Goal: Transaction & Acquisition: Purchase product/service

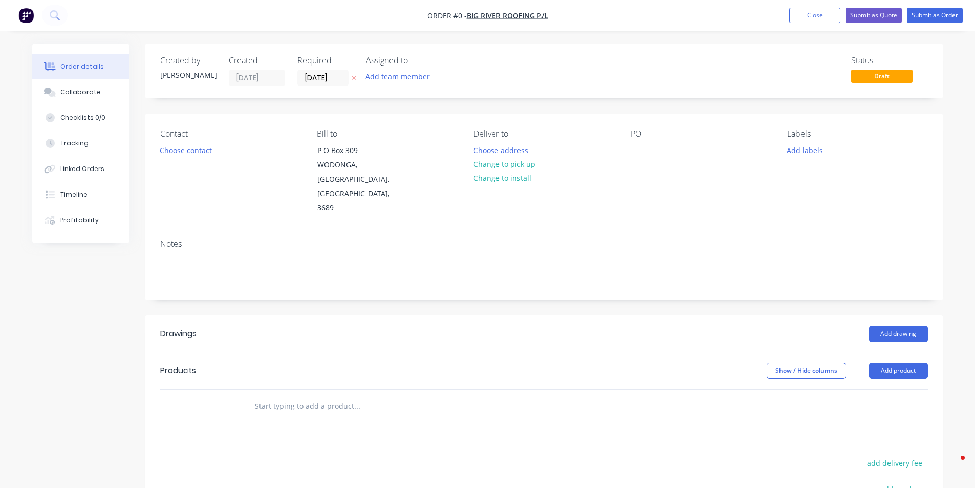
click at [28, 16] on img "button" at bounding box center [25, 15] width 15 height 15
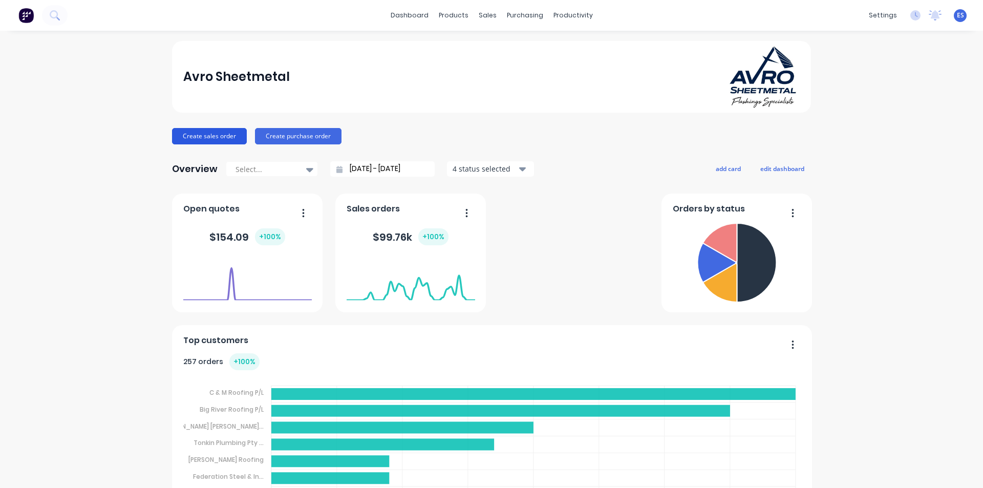
click at [212, 141] on button "Create sales order" at bounding box center [209, 136] width 75 height 16
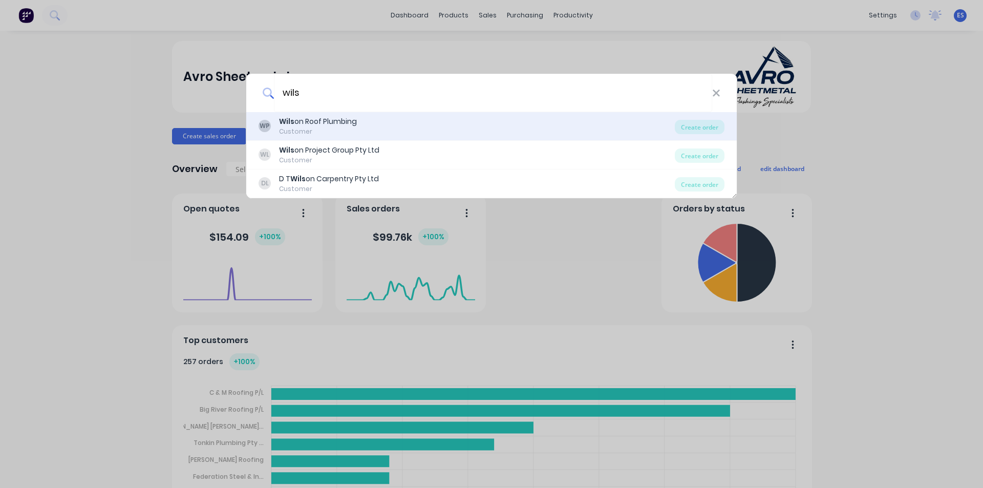
type input "wils"
click at [340, 125] on div "Wils on Roof Plumbing" at bounding box center [318, 121] width 78 height 11
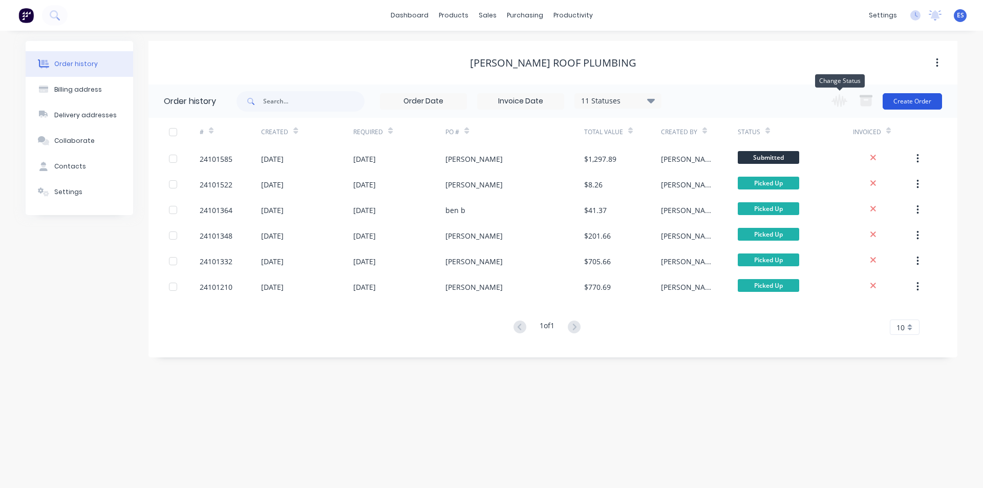
click at [907, 100] on button "Create Order" at bounding box center [912, 101] width 59 height 16
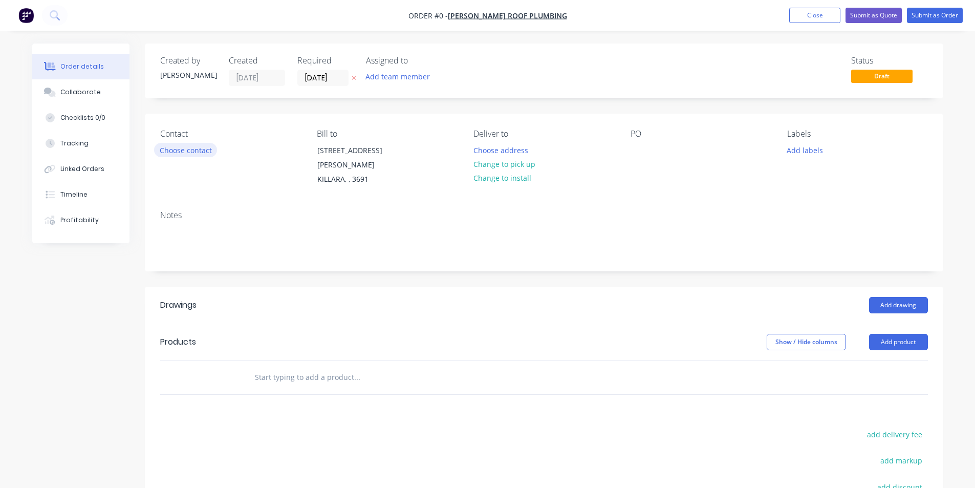
click at [191, 154] on button "Choose contact" at bounding box center [185, 150] width 63 height 14
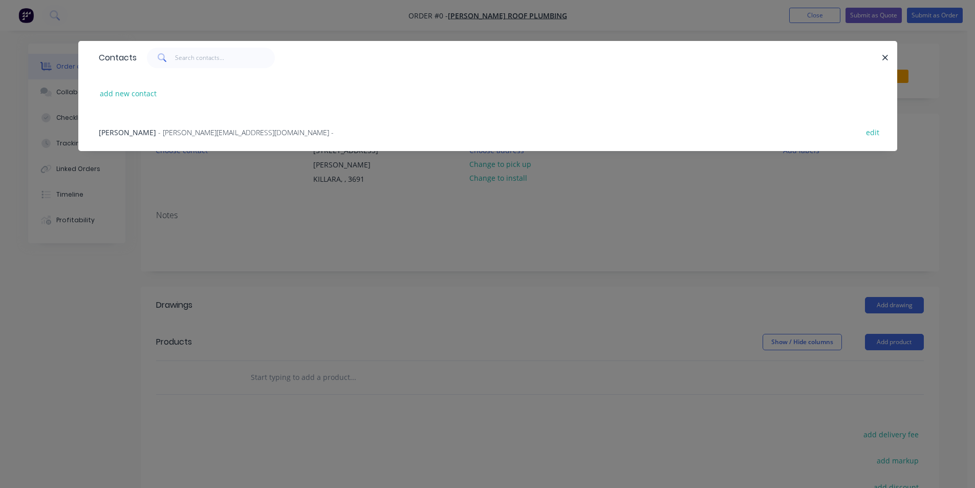
click at [174, 127] on div "[PERSON_NAME] - [PERSON_NAME][EMAIL_ADDRESS][DOMAIN_NAME] -" at bounding box center [216, 132] width 235 height 11
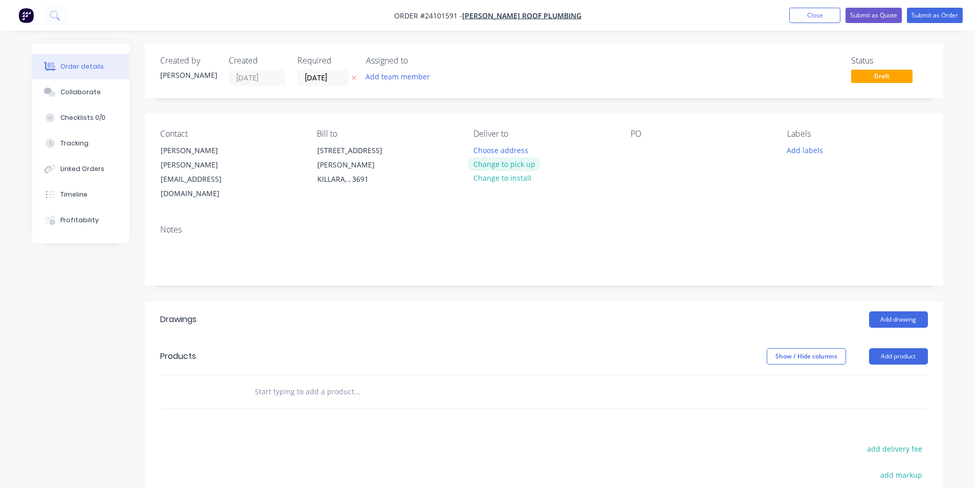
click at [509, 161] on button "Change to pick up" at bounding box center [504, 164] width 73 height 14
click at [632, 148] on div at bounding box center [639, 150] width 16 height 15
click at [873, 311] on button "Add drawing" at bounding box center [898, 319] width 59 height 16
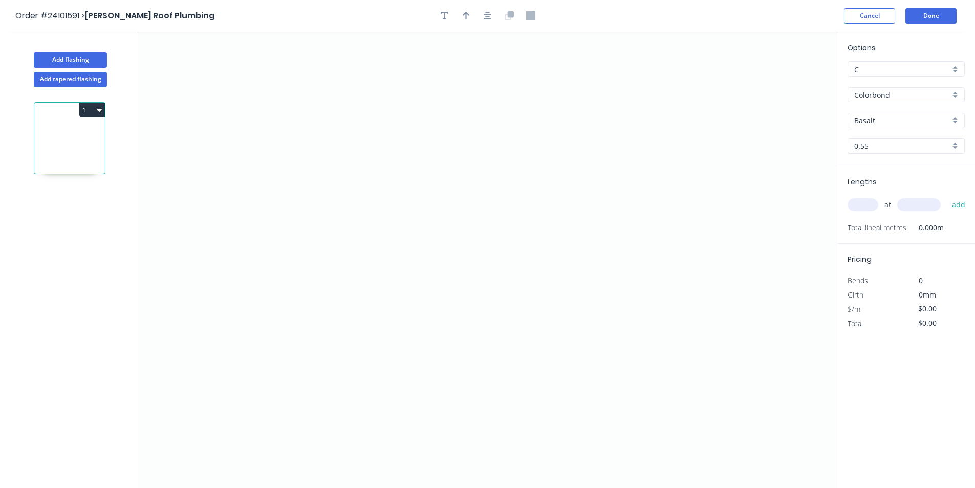
click at [889, 97] on input "Colorbond" at bounding box center [903, 95] width 96 height 11
click at [889, 146] on div "Galvanised" at bounding box center [906, 150] width 116 height 18
type input "Galvanised"
click at [337, 254] on icon "0" at bounding box center [487, 260] width 699 height 456
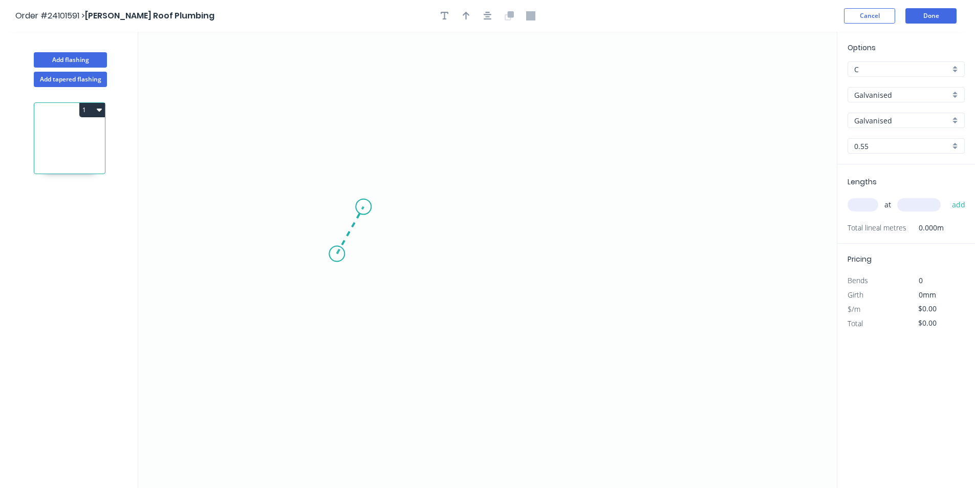
click at [364, 207] on icon at bounding box center [350, 230] width 27 height 47
click at [574, 216] on icon "0 ?" at bounding box center [487, 260] width 699 height 456
click at [599, 251] on icon "0 ? ? ? º" at bounding box center [487, 260] width 699 height 456
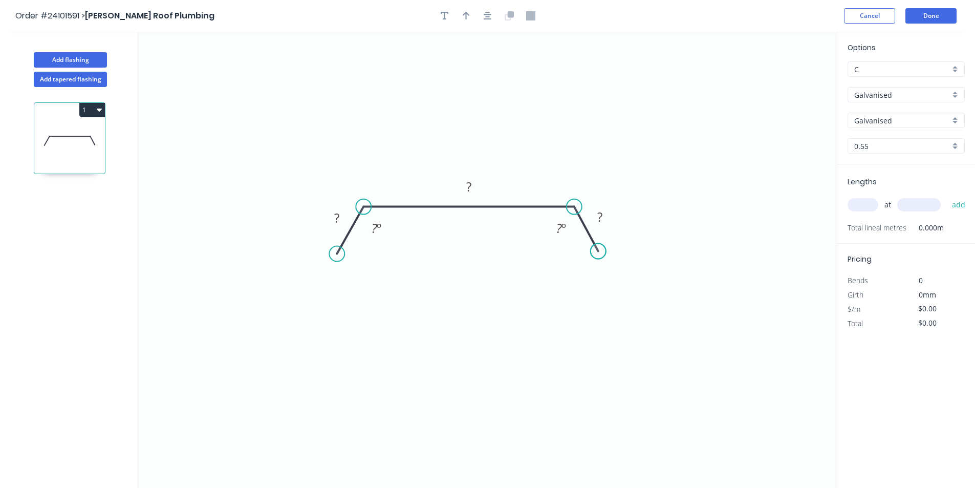
click at [599, 251] on circle at bounding box center [598, 251] width 15 height 15
click at [602, 224] on tspan "?" at bounding box center [600, 216] width 5 height 17
click at [334, 218] on tspan "?" at bounding box center [336, 217] width 5 height 17
click at [473, 187] on rect at bounding box center [469, 187] width 20 height 14
click at [872, 207] on input "text" at bounding box center [863, 204] width 31 height 13
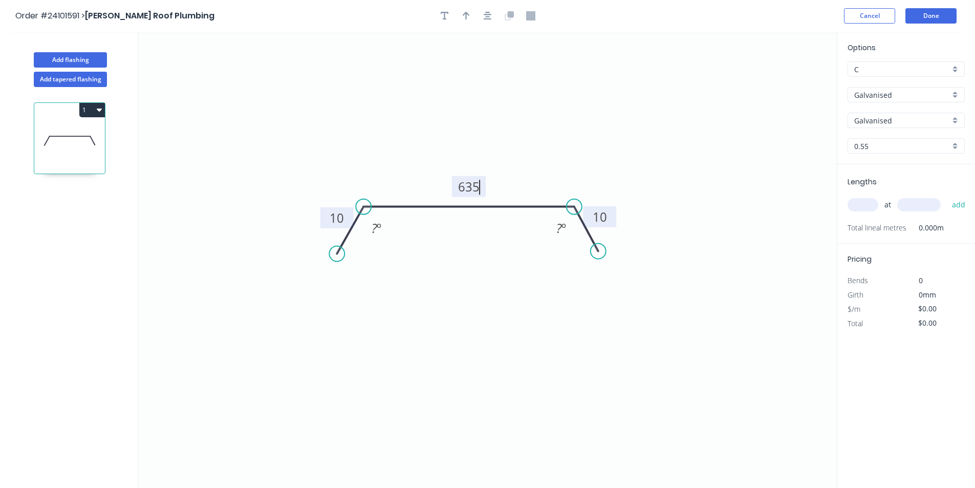
type input "$33.21"
type input "2"
click at [926, 203] on input "text" at bounding box center [920, 204] width 44 height 13
type input "3800"
click at [947, 196] on button "add" at bounding box center [959, 204] width 24 height 17
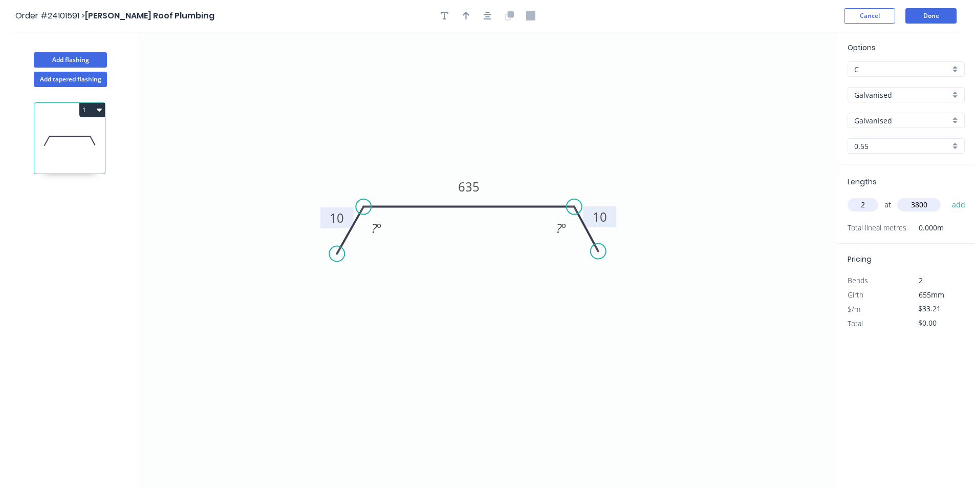
type input "$252.40"
click at [931, 21] on button "Done" at bounding box center [931, 15] width 51 height 15
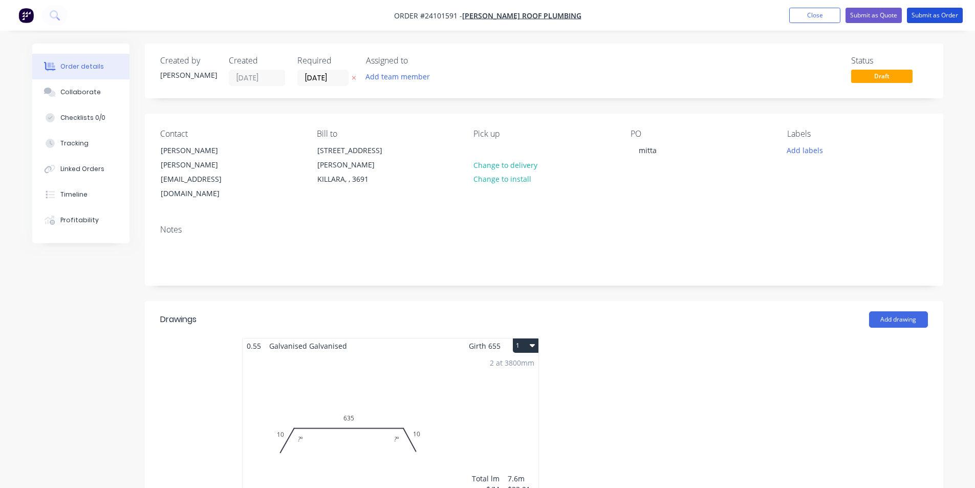
click at [931, 21] on button "Submit as Order" at bounding box center [935, 15] width 56 height 15
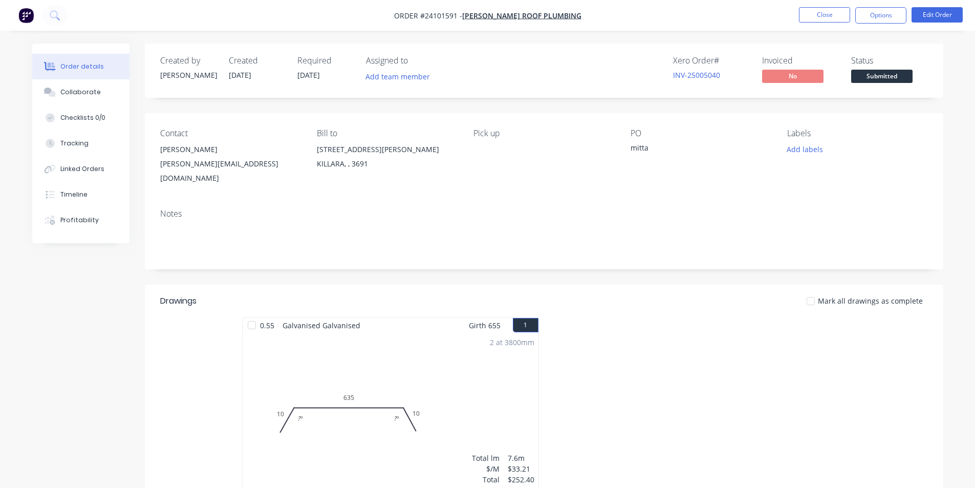
click at [18, 11] on img "button" at bounding box center [25, 15] width 15 height 15
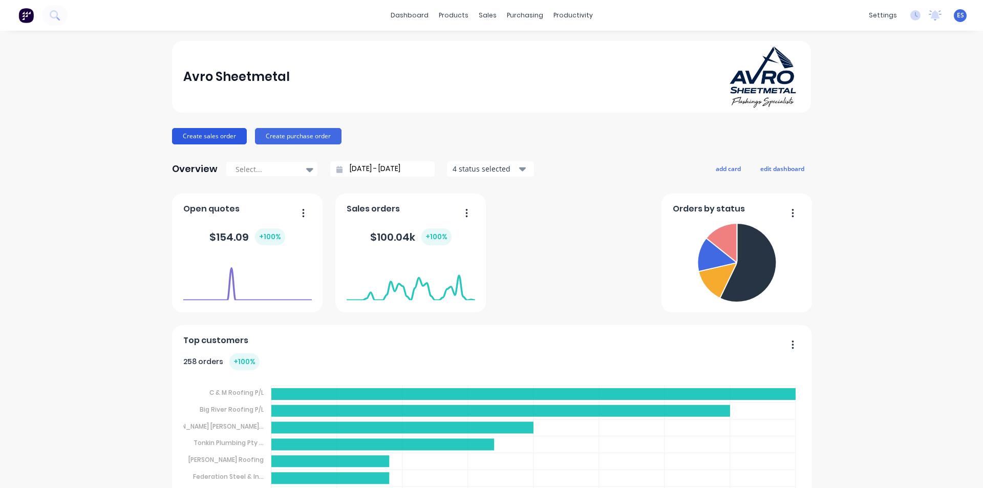
click at [206, 137] on button "Create sales order" at bounding box center [209, 136] width 75 height 16
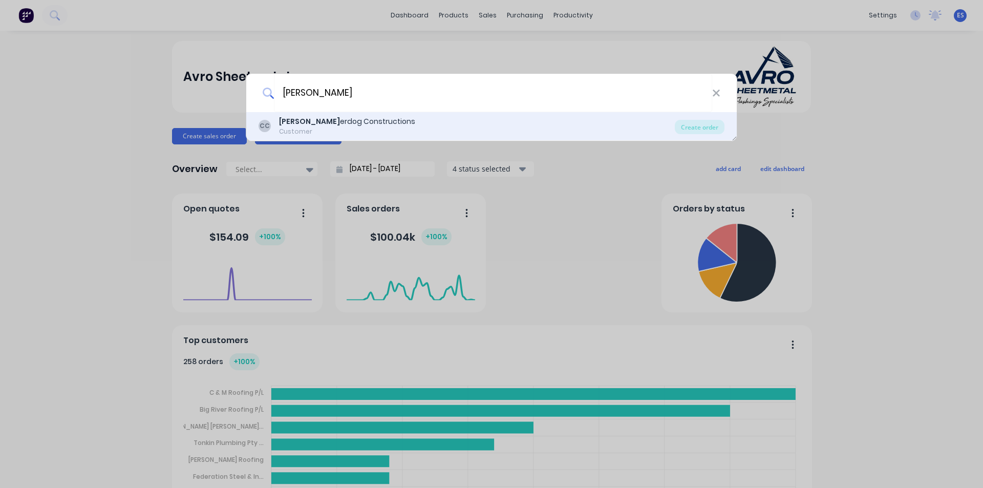
type input "[PERSON_NAME]"
click at [316, 126] on div "[PERSON_NAME] erdog Constructions" at bounding box center [347, 121] width 136 height 11
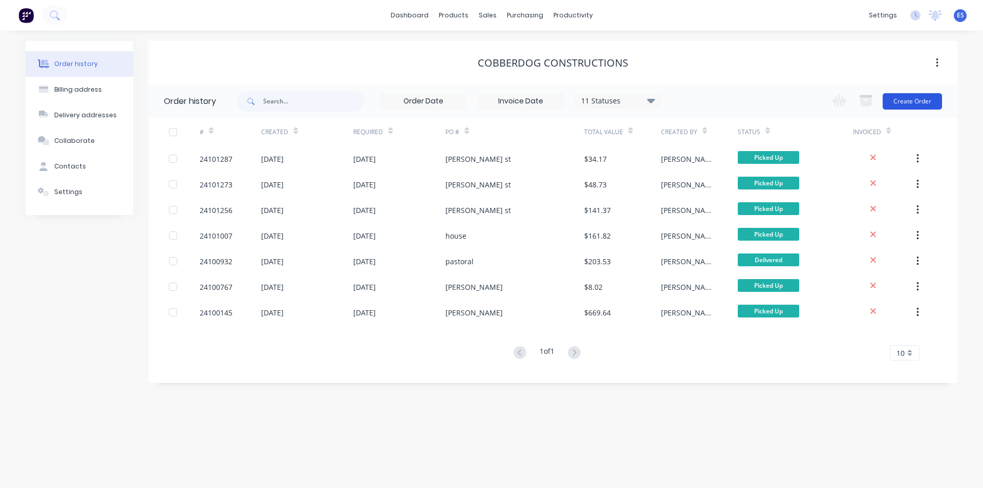
click at [923, 104] on button "Create Order" at bounding box center [912, 101] width 59 height 16
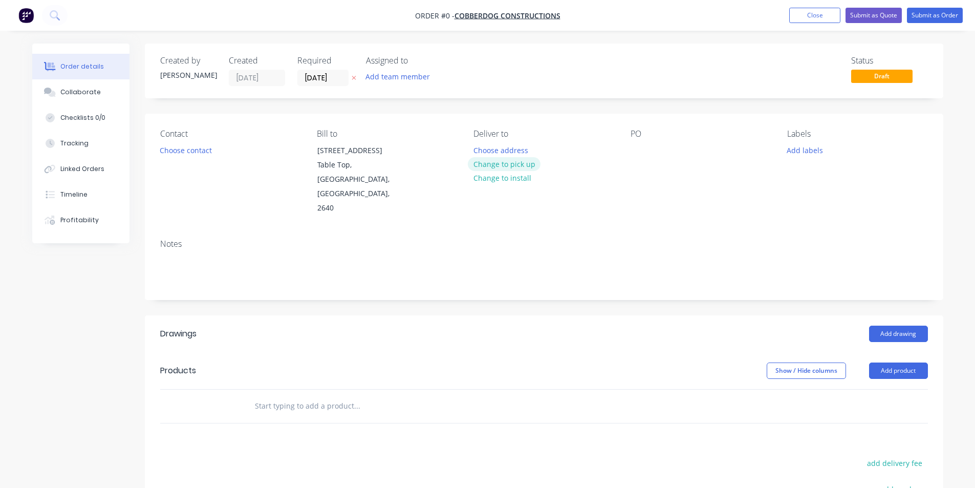
click at [521, 163] on button "Change to pick up" at bounding box center [504, 164] width 73 height 14
click at [195, 155] on button "Choose contact" at bounding box center [185, 150] width 63 height 14
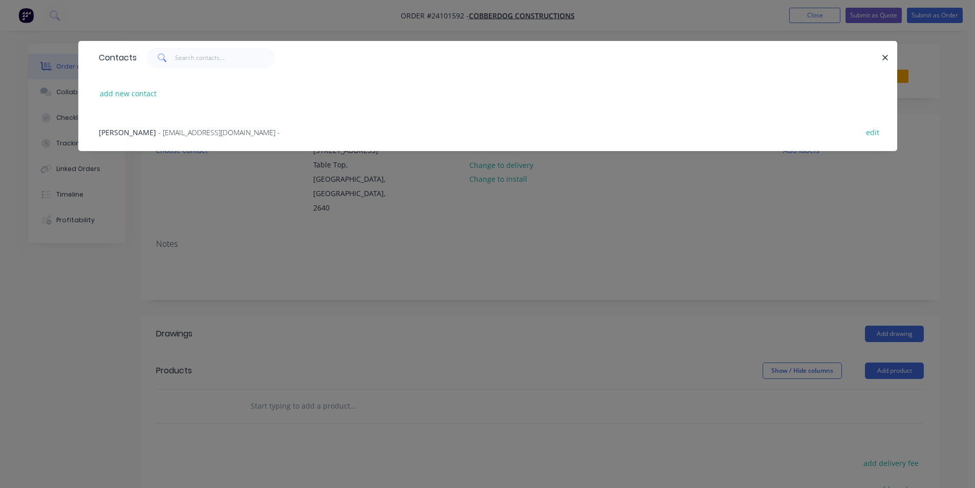
click at [200, 133] on span "- [EMAIL_ADDRESS][DOMAIN_NAME] -" at bounding box center [219, 132] width 122 height 10
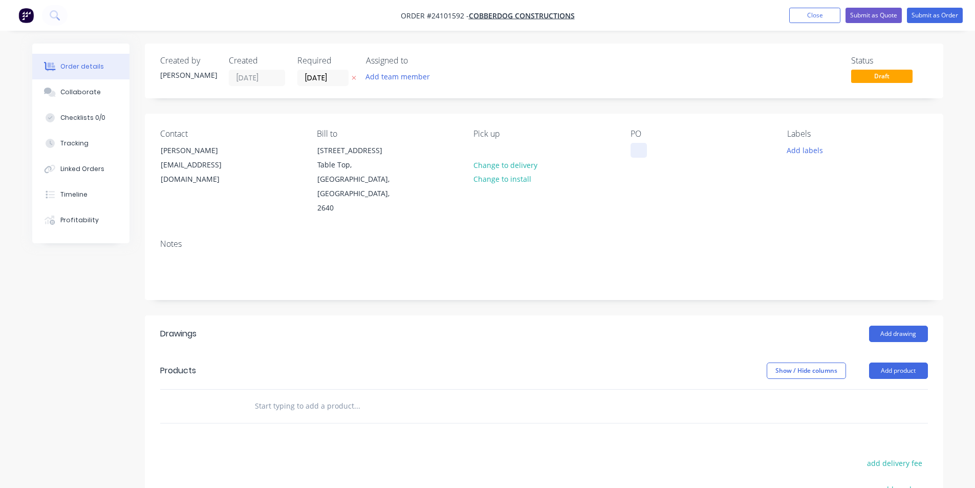
click at [637, 156] on div at bounding box center [639, 150] width 16 height 15
click at [914, 326] on button "Add drawing" at bounding box center [898, 334] width 59 height 16
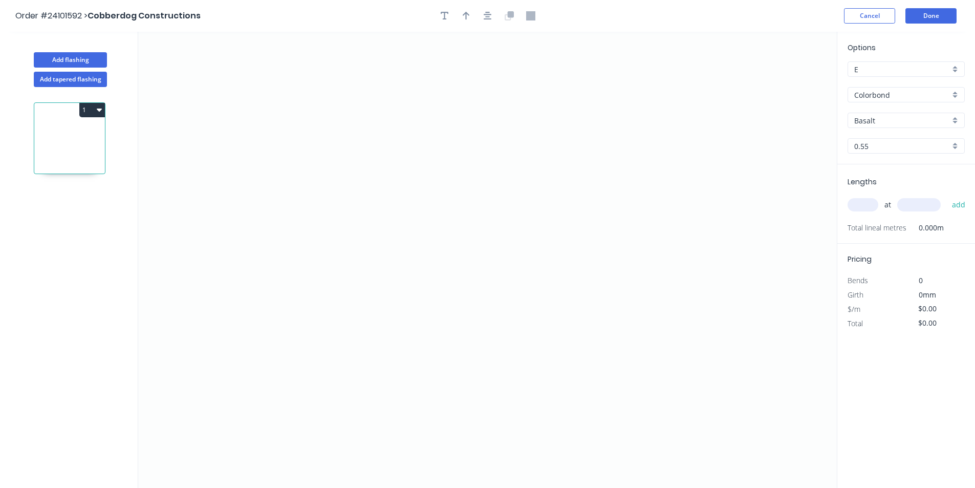
click at [881, 121] on input "Basalt" at bounding box center [903, 120] width 96 height 11
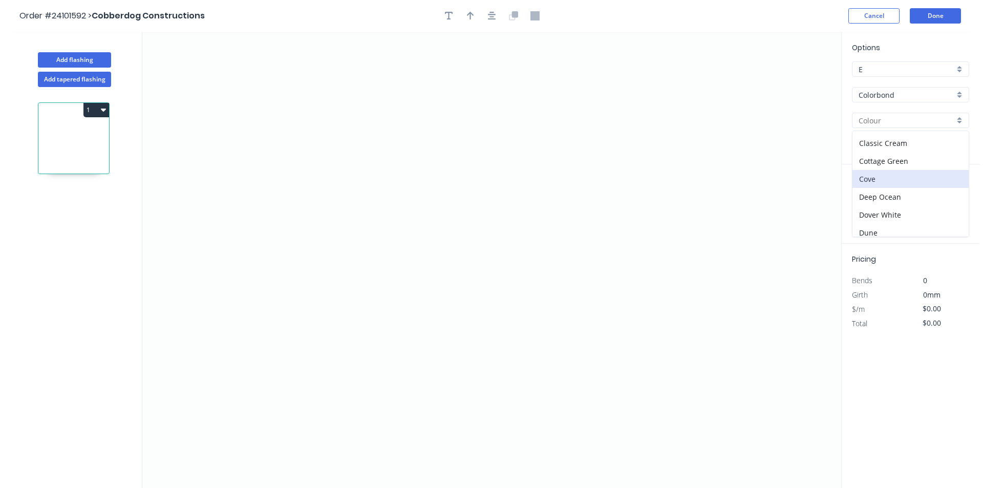
scroll to position [51, 0]
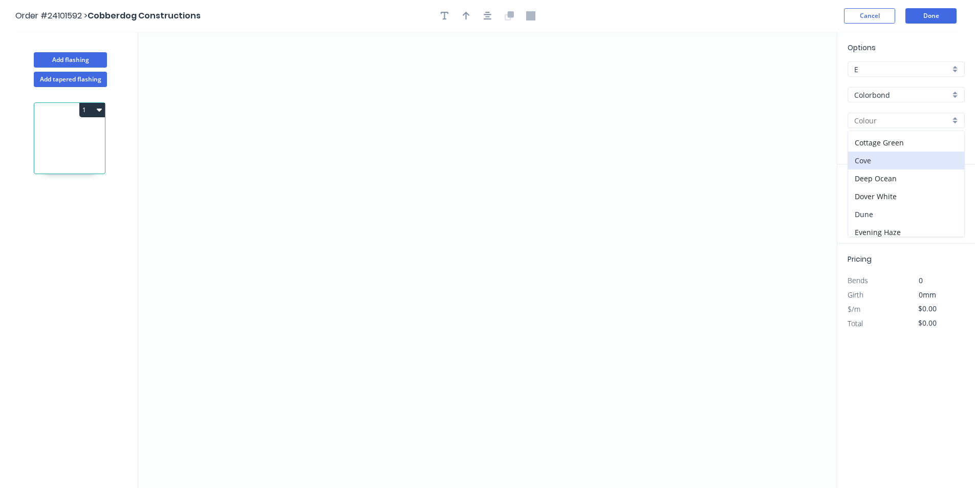
click at [879, 210] on div "Dune" at bounding box center [906, 214] width 116 height 18
type input "Dune"
drag, startPoint x: 588, startPoint y: 167, endPoint x: 457, endPoint y: 158, distance: 130.9
click at [584, 167] on icon "0" at bounding box center [487, 260] width 699 height 456
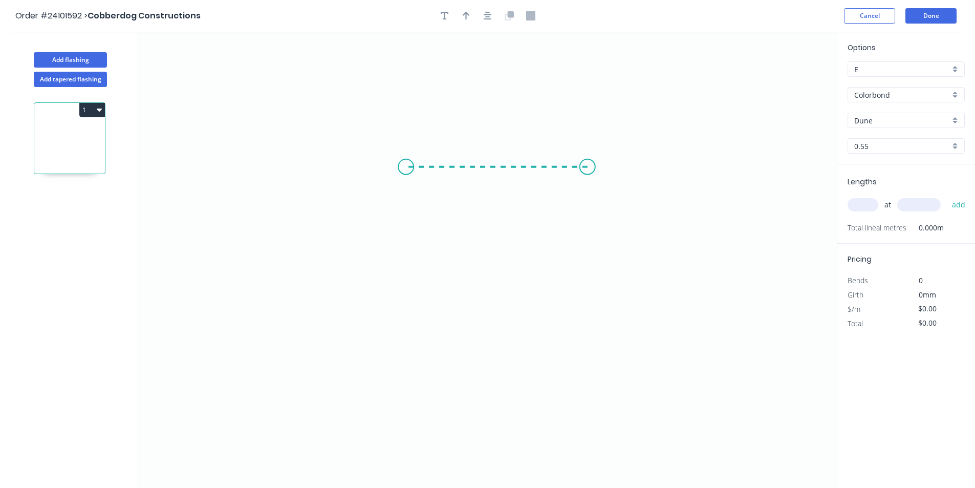
click at [406, 163] on icon "0" at bounding box center [487, 260] width 699 height 456
click at [392, 338] on icon "0 ?" at bounding box center [487, 260] width 699 height 456
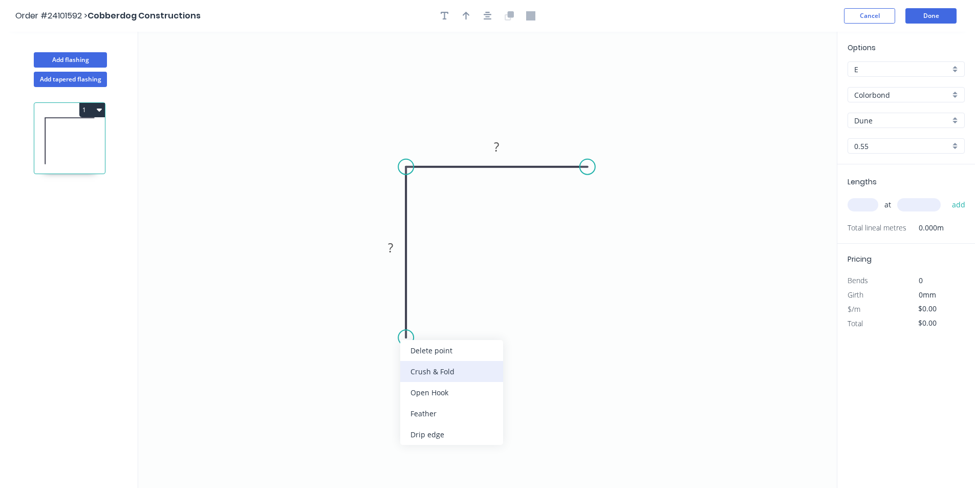
click at [433, 372] on div "Crush & Fold" at bounding box center [451, 371] width 103 height 21
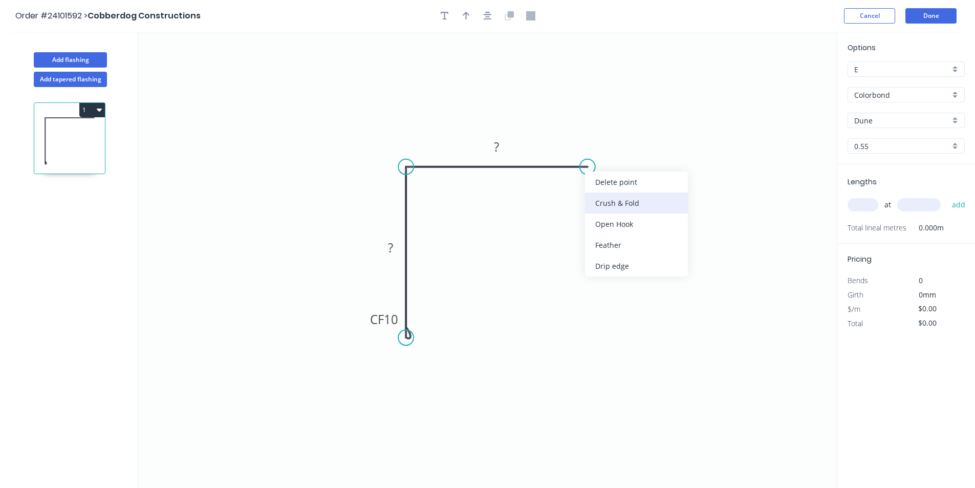
click at [605, 205] on div "Crush & Fold" at bounding box center [636, 203] width 103 height 21
click at [607, 202] on div "Flip bend" at bounding box center [642, 197] width 103 height 21
click at [508, 147] on rect at bounding box center [496, 146] width 33 height 21
click at [502, 147] on rect at bounding box center [497, 147] width 20 height 14
click at [391, 247] on tspan "?" at bounding box center [390, 247] width 5 height 17
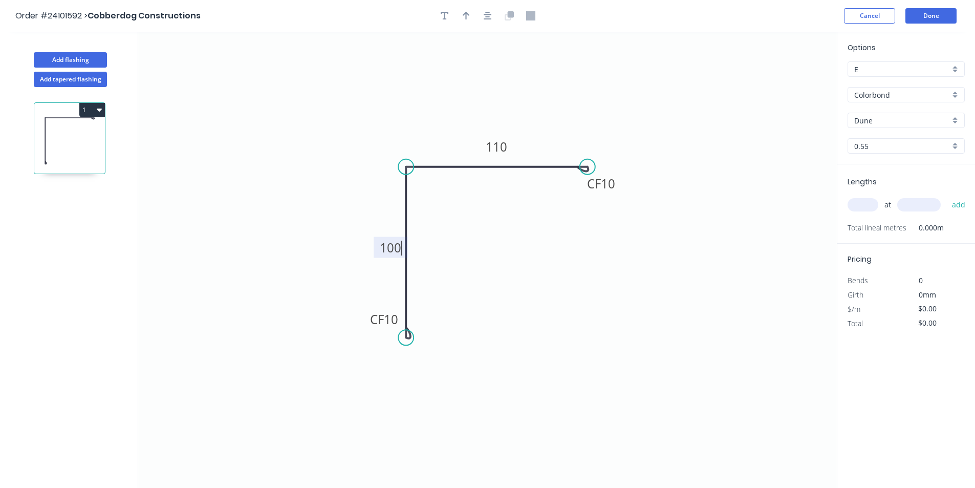
click at [857, 202] on input "text" at bounding box center [863, 204] width 31 height 13
type input "$13.63"
type input "1"
click at [934, 205] on input "text" at bounding box center [920, 204] width 44 height 13
type input "2650"
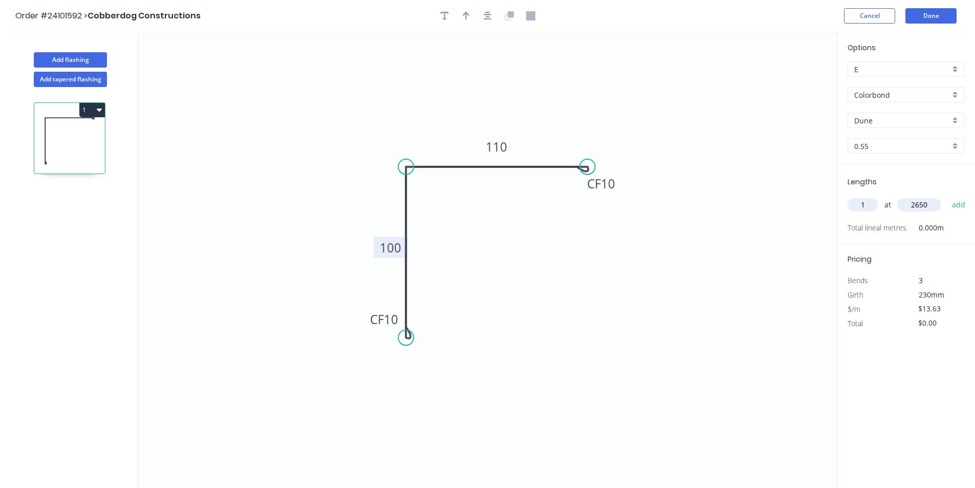
click at [947, 196] on button "add" at bounding box center [959, 204] width 24 height 17
type input "$36.12"
click at [920, 15] on button "Done" at bounding box center [931, 15] width 51 height 15
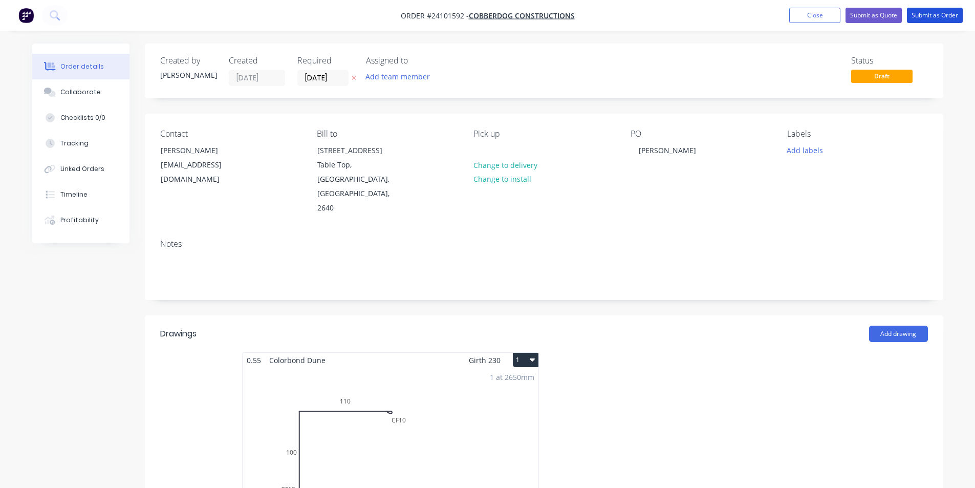
click at [920, 15] on button "Submit as Order" at bounding box center [935, 15] width 56 height 15
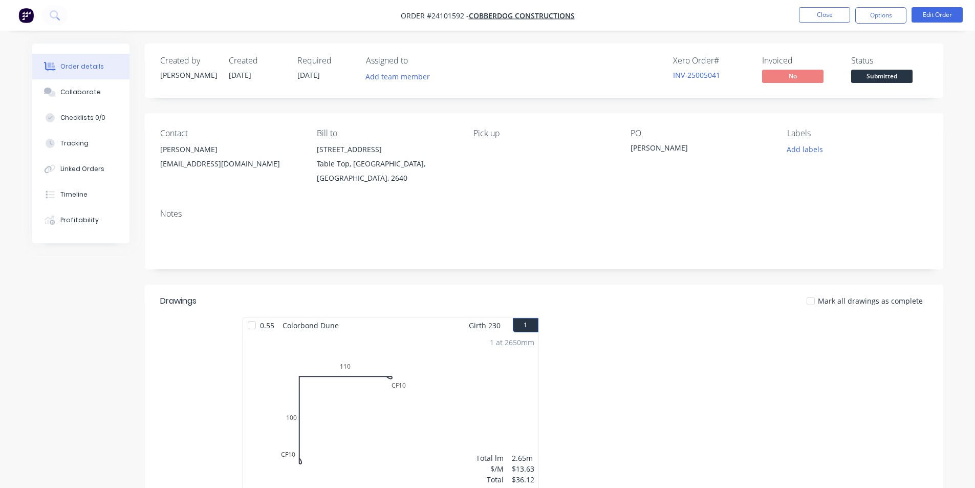
click at [21, 18] on img "button" at bounding box center [25, 15] width 15 height 15
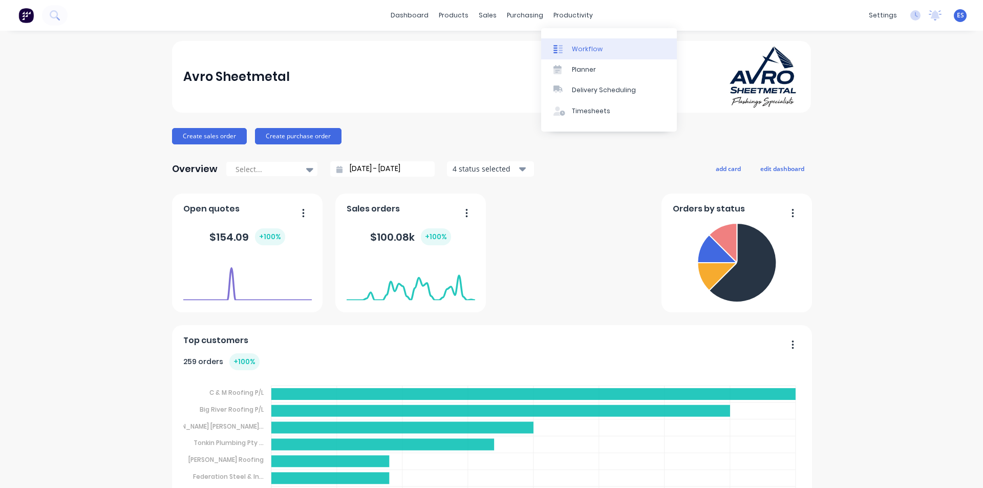
click at [573, 41] on link "Workflow" at bounding box center [609, 48] width 136 height 20
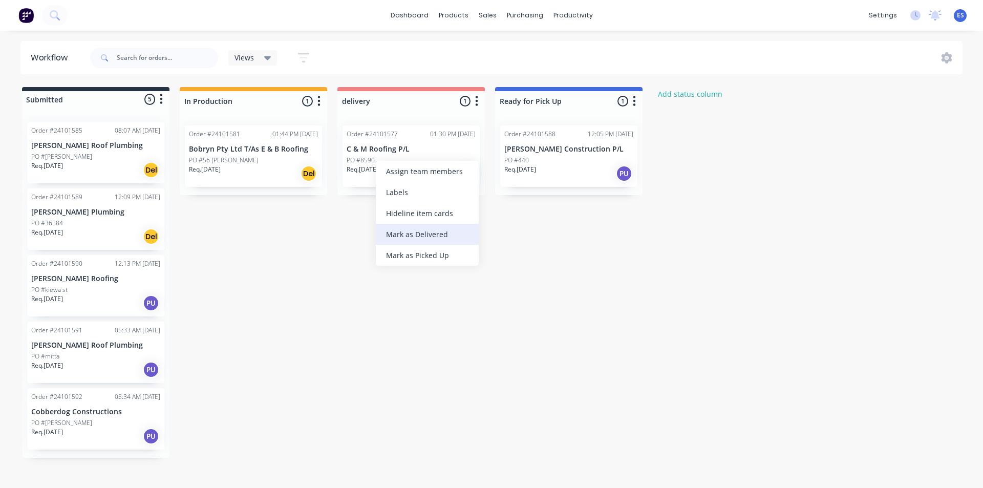
click at [445, 235] on div "Mark as Delivered" at bounding box center [427, 234] width 103 height 21
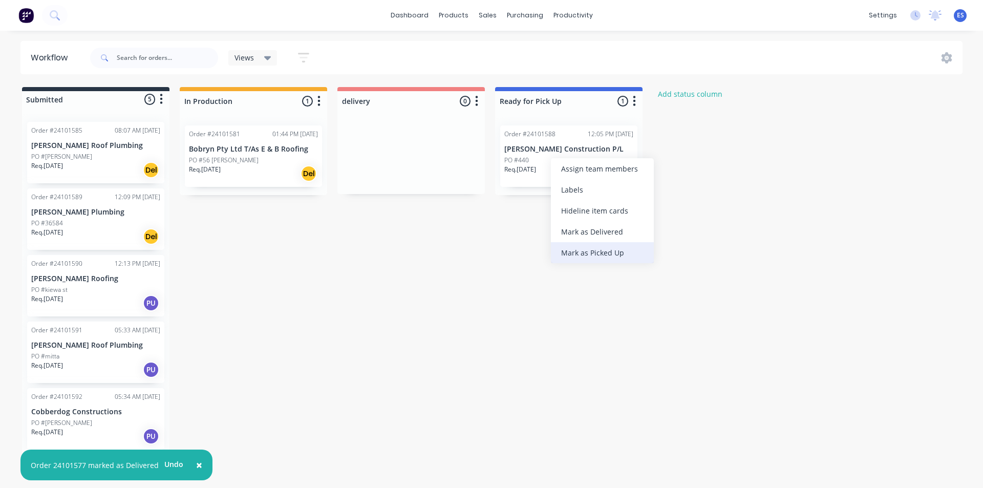
click at [585, 254] on div "Mark as Picked Up" at bounding box center [602, 252] width 103 height 21
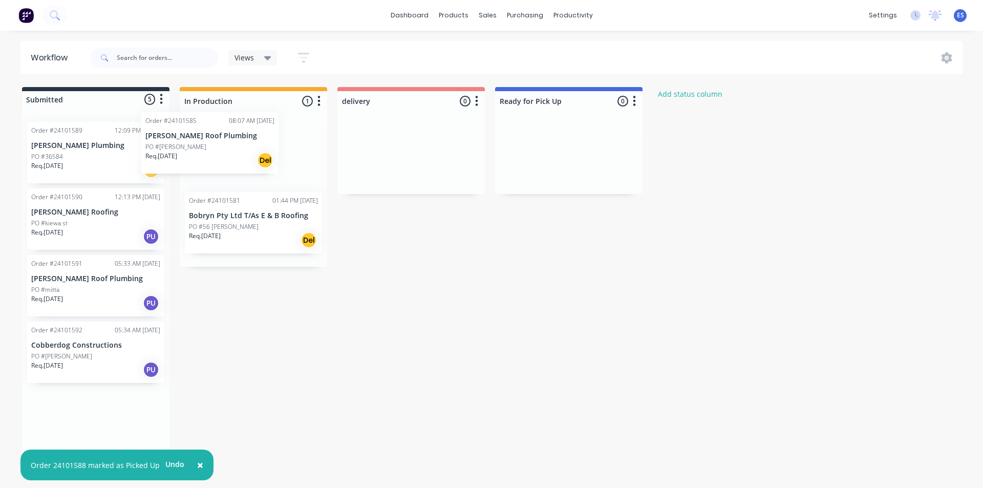
drag, startPoint x: 82, startPoint y: 151, endPoint x: 202, endPoint y: 141, distance: 120.2
click at [202, 141] on div "Submitted 5 Status colour #273444 hex #273444 Save Cancel Summaries Total order…" at bounding box center [474, 275] width 965 height 376
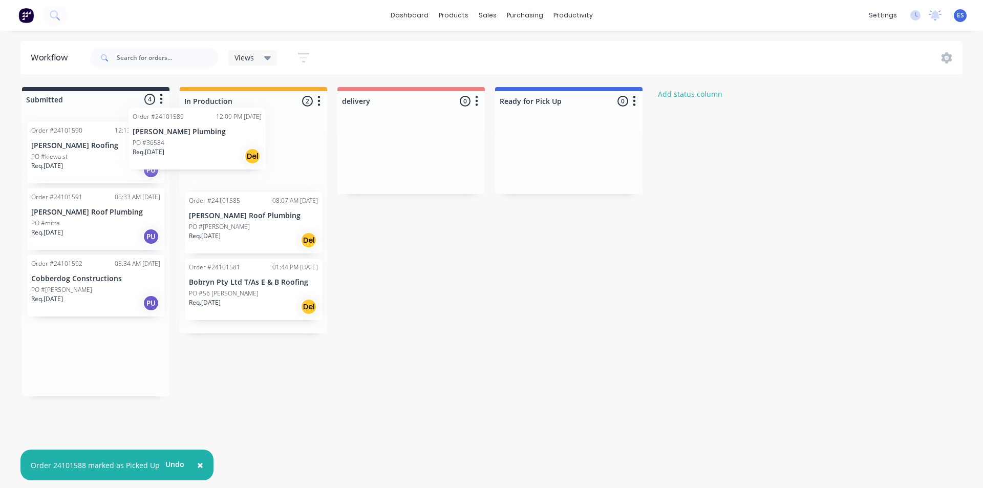
drag, startPoint x: 123, startPoint y: 156, endPoint x: 188, endPoint y: 150, distance: 65.3
click at [194, 148] on div "Submitted 4 Status colour #273444 hex #273444 Save Cancel Summaries Total order…" at bounding box center [474, 241] width 965 height 309
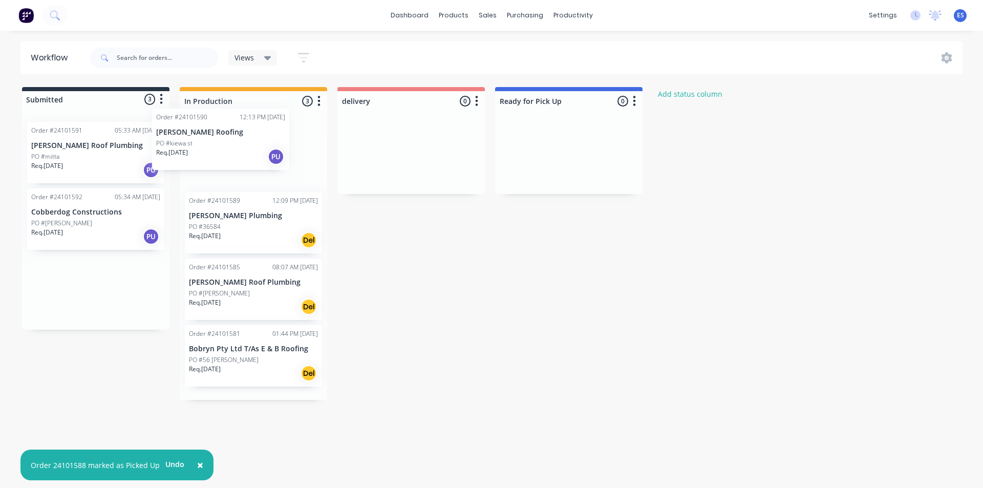
drag, startPoint x: 81, startPoint y: 161, endPoint x: 217, endPoint y: 146, distance: 137.1
click at [217, 146] on div "Submitted 3 Status colour #273444 hex #273444 Save Cancel Summaries Total order…" at bounding box center [474, 243] width 965 height 313
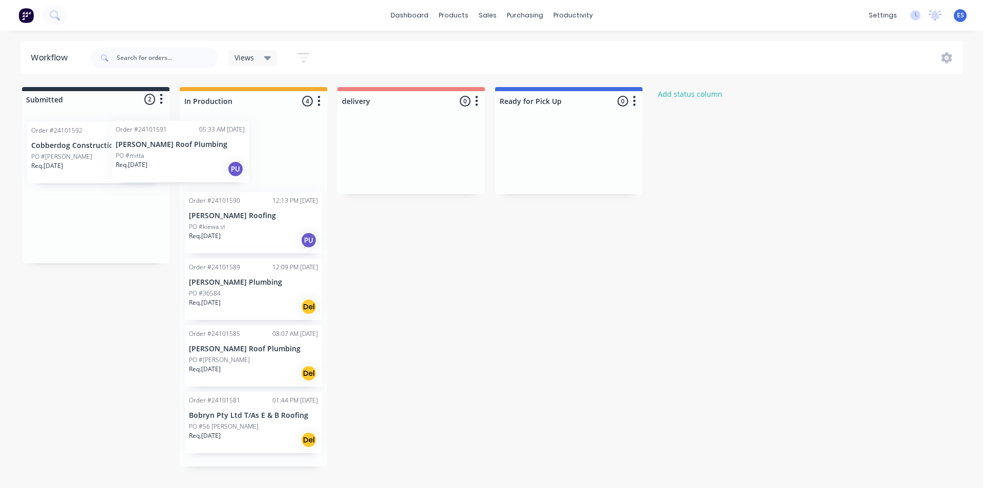
drag, startPoint x: 121, startPoint y: 152, endPoint x: 207, endPoint y: 152, distance: 86.0
click at [216, 148] on div "Submitted 2 Status colour #273444 hex #273444 Save Cancel Summaries Total order…" at bounding box center [474, 276] width 965 height 379
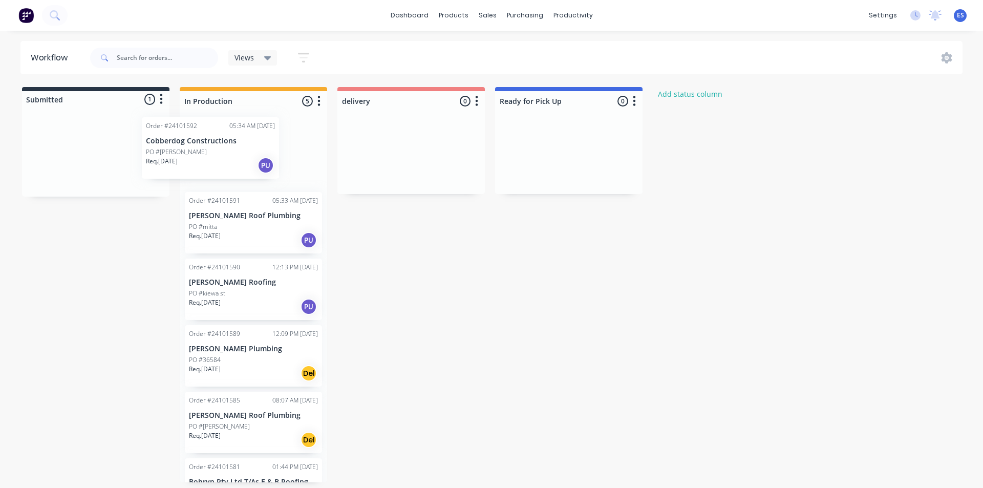
drag, startPoint x: 71, startPoint y: 164, endPoint x: 202, endPoint y: 157, distance: 130.7
click at [201, 158] on div "Submitted 1 Status colour #273444 hex #273444 Save Cancel Summaries Total order…" at bounding box center [474, 284] width 965 height 395
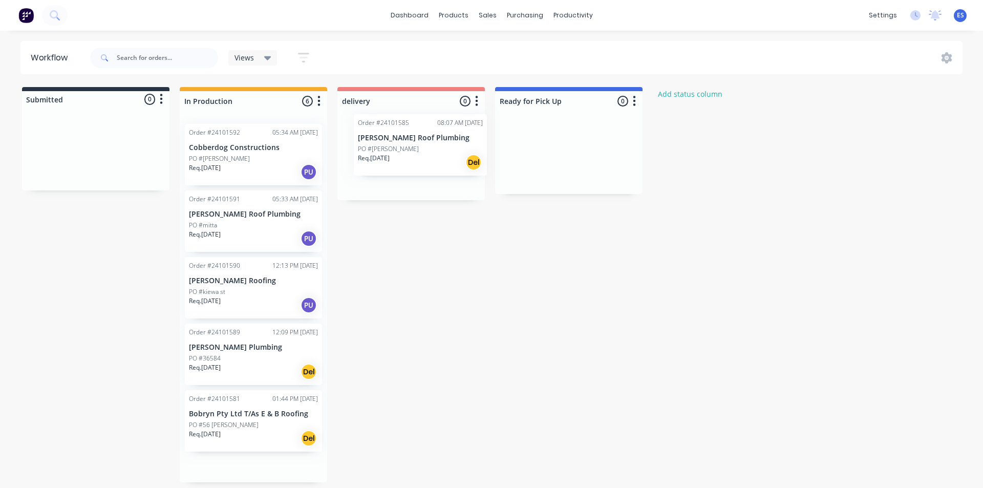
drag, startPoint x: 227, startPoint y: 431, endPoint x: 397, endPoint y: 151, distance: 327.6
click at [397, 151] on div "Submitted 0 Status colour #273444 hex #273444 Save Cancel Summaries Total order…" at bounding box center [474, 284] width 965 height 395
click at [221, 371] on p "Req. [DATE]" at bounding box center [205, 369] width 32 height 9
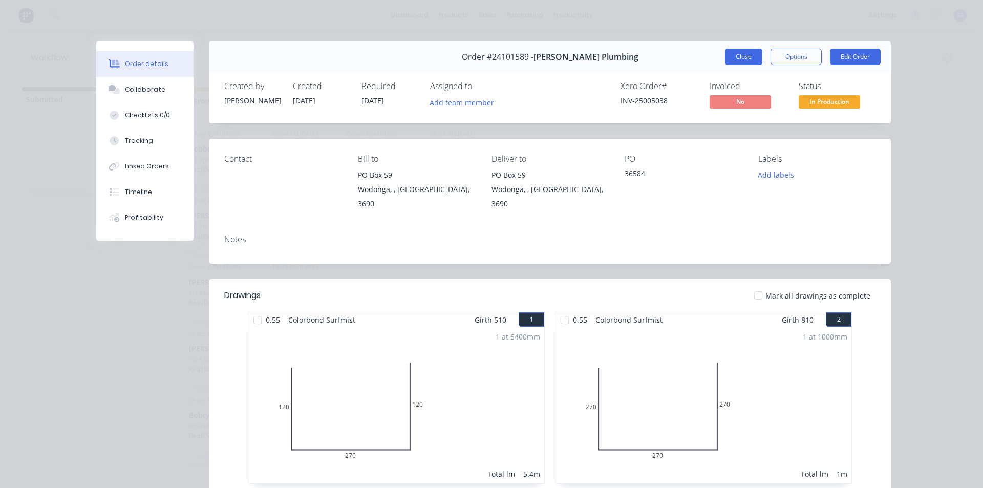
click at [742, 57] on button "Close" at bounding box center [743, 57] width 37 height 16
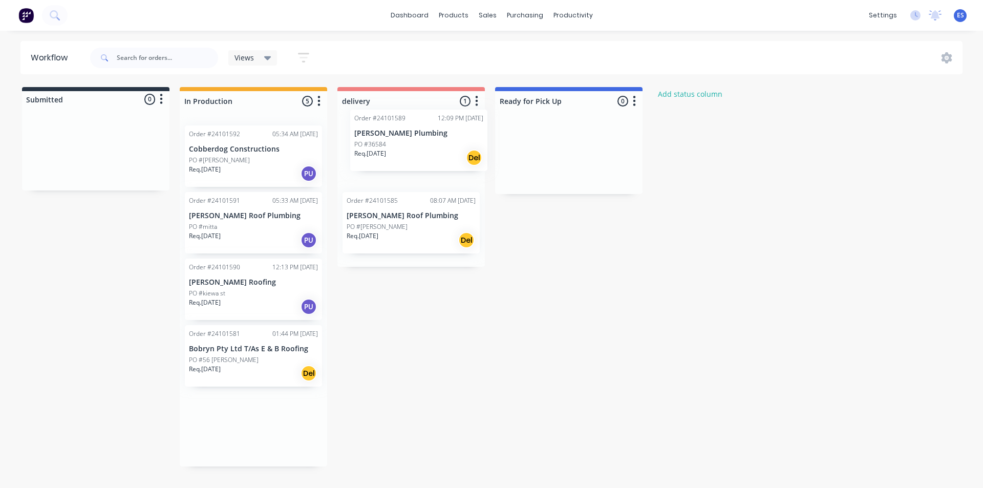
drag, startPoint x: 241, startPoint y: 370, endPoint x: 401, endPoint y: 159, distance: 264.5
click at [401, 159] on div "Submitted 0 Status colour #273444 hex #273444 Save Cancel Summaries Total order…" at bounding box center [474, 276] width 965 height 379
